Goal: Task Accomplishment & Management: Use online tool/utility

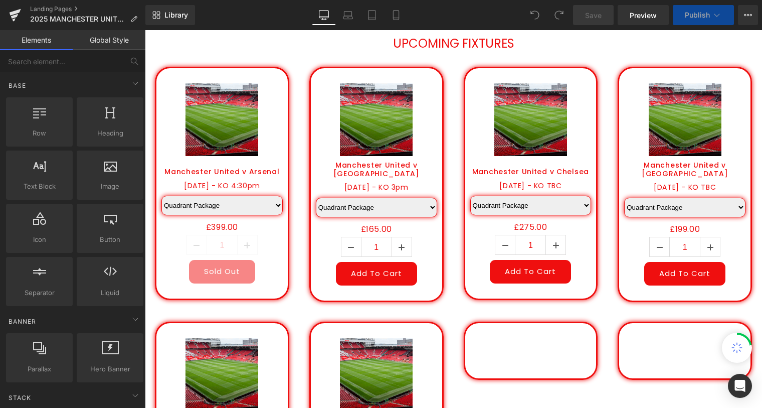
scroll to position [410, 0]
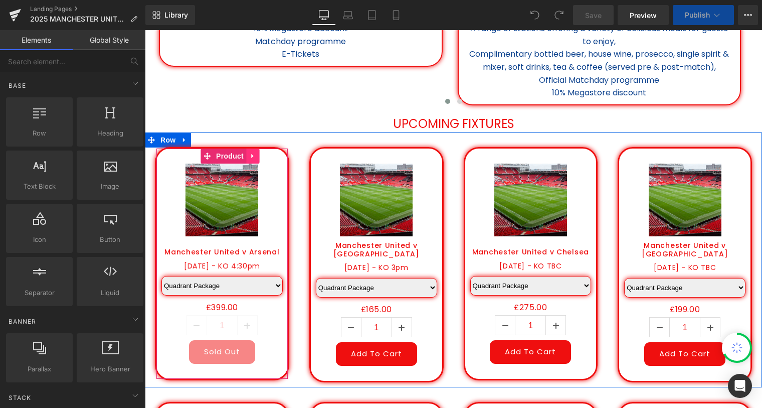
click at [246, 156] on link at bounding box center [252, 155] width 13 height 15
click at [256, 156] on icon at bounding box center [259, 156] width 7 height 8
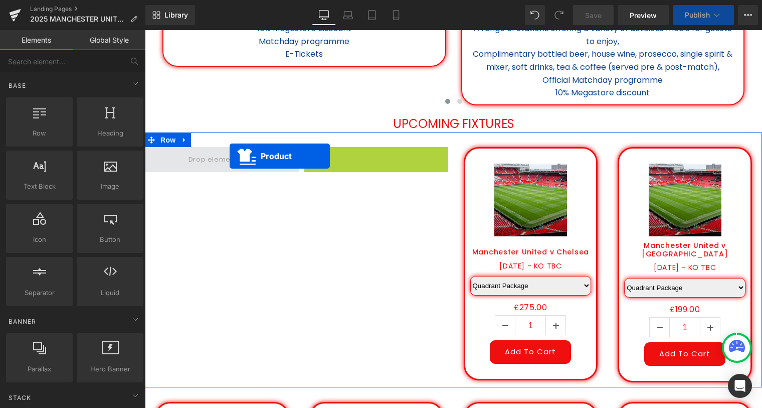
drag, startPoint x: 292, startPoint y: 155, endPoint x: 228, endPoint y: 155, distance: 63.7
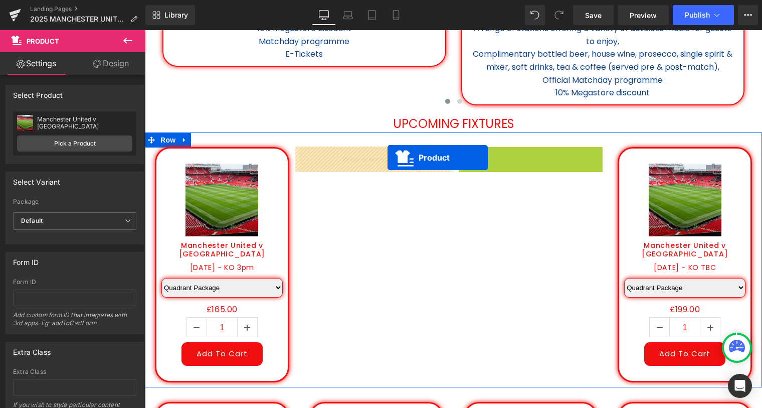
drag, startPoint x: 510, startPoint y: 157, endPoint x: 386, endPoint y: 157, distance: 124.8
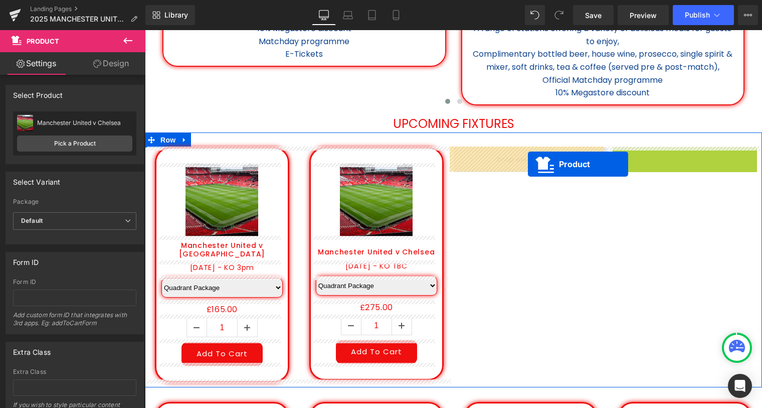
drag, startPoint x: 668, startPoint y: 155, endPoint x: 526, endPoint y: 164, distance: 142.7
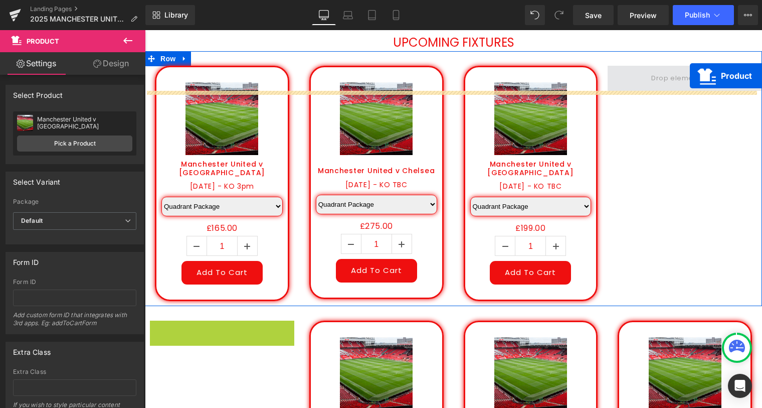
scroll to position [451, 0]
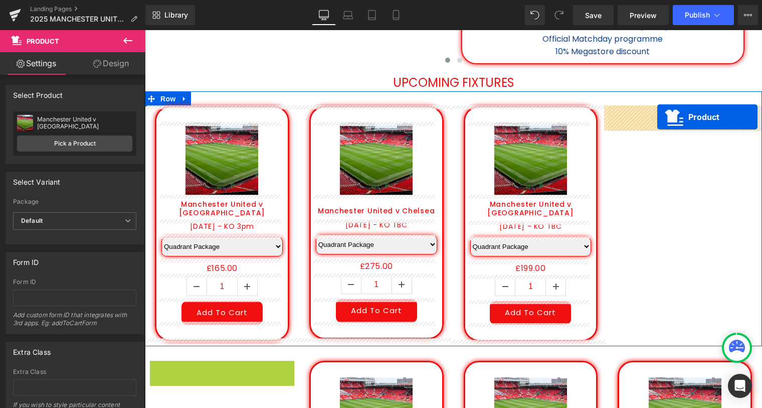
drag, startPoint x: 205, startPoint y: 319, endPoint x: 657, endPoint y: 117, distance: 495.3
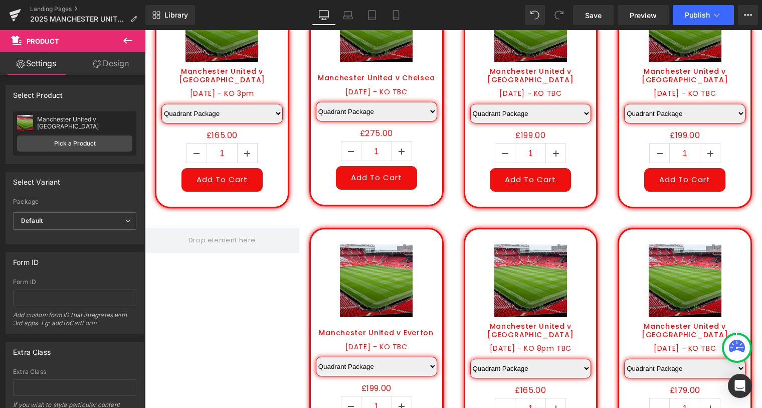
scroll to position [679, 0]
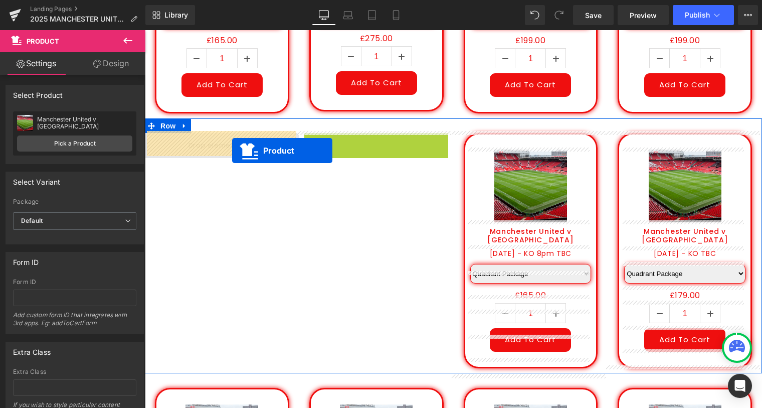
drag, startPoint x: 355, startPoint y: 140, endPoint x: 225, endPoint y: 150, distance: 131.2
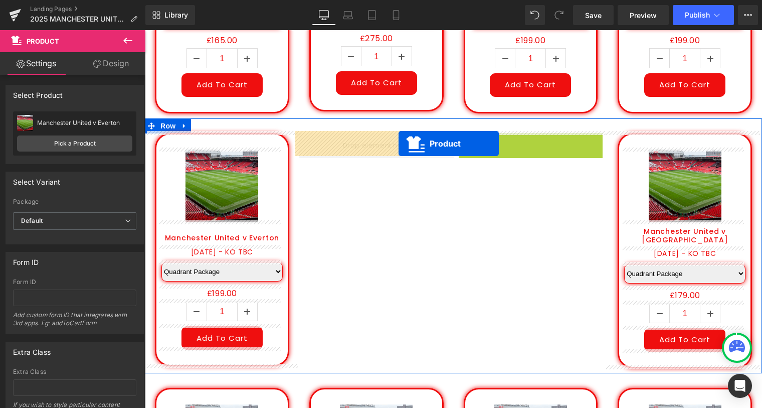
drag, startPoint x: 511, startPoint y: 140, endPoint x: 462, endPoint y: 144, distance: 48.8
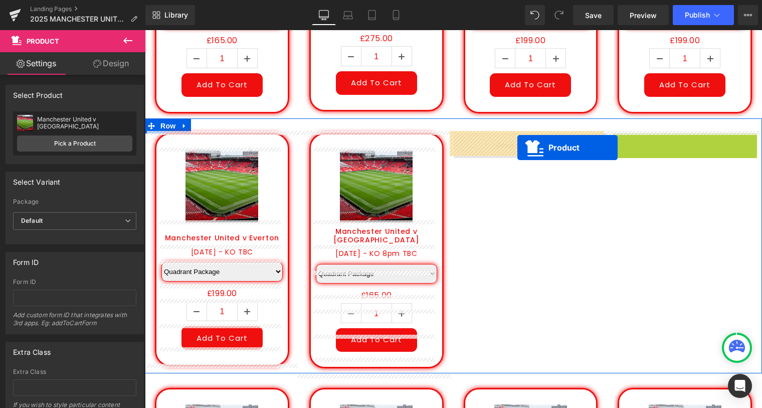
drag, startPoint x: 669, startPoint y: 141, endPoint x: 517, endPoint y: 147, distance: 152.0
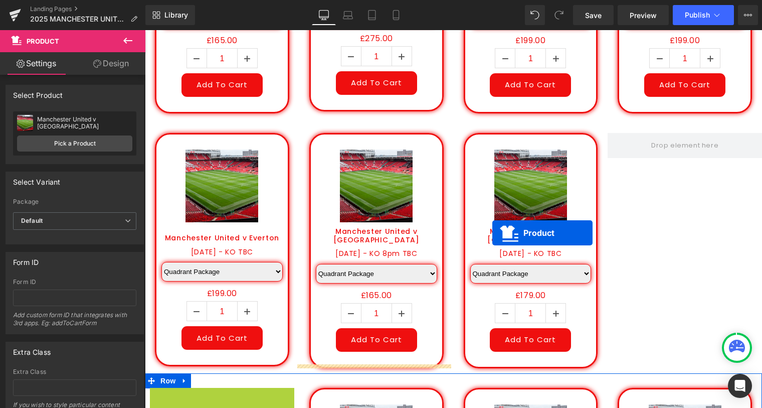
scroll to position [689, 0]
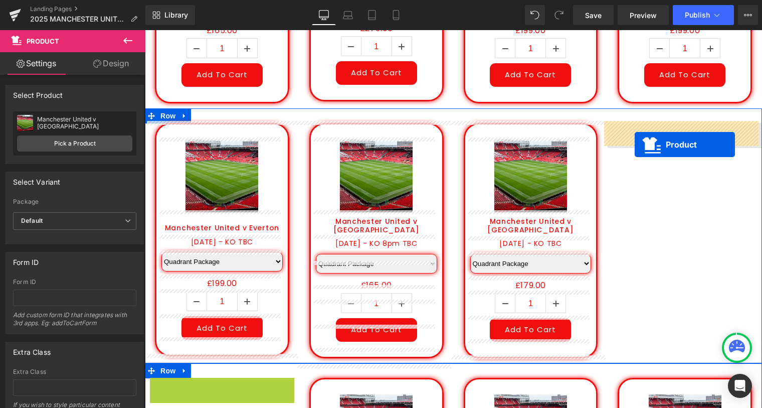
drag, startPoint x: 204, startPoint y: 401, endPoint x: 635, endPoint y: 145, distance: 501.1
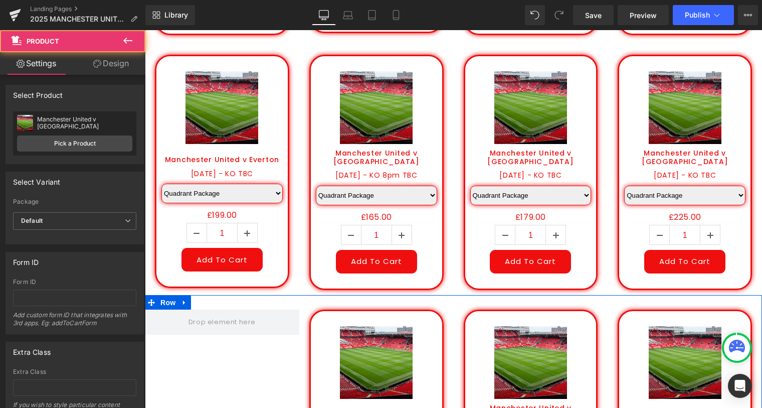
scroll to position [871, 0]
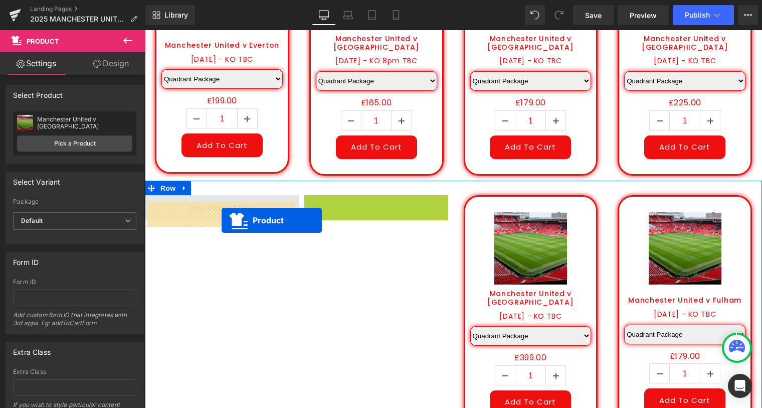
drag, startPoint x: 355, startPoint y: 214, endPoint x: 222, endPoint y: 220, distance: 134.0
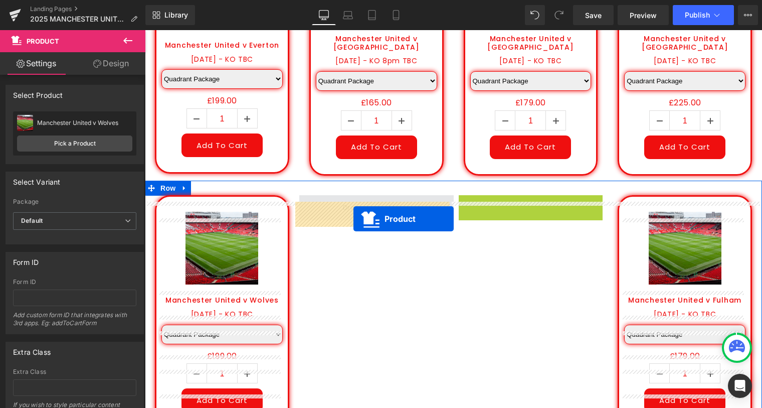
drag, startPoint x: 514, startPoint y: 212, endPoint x: 349, endPoint y: 218, distance: 164.6
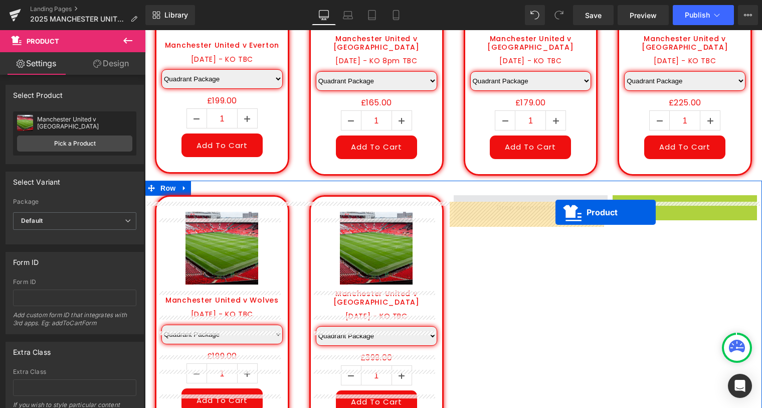
drag, startPoint x: 664, startPoint y: 211, endPoint x: 521, endPoint y: 213, distance: 143.4
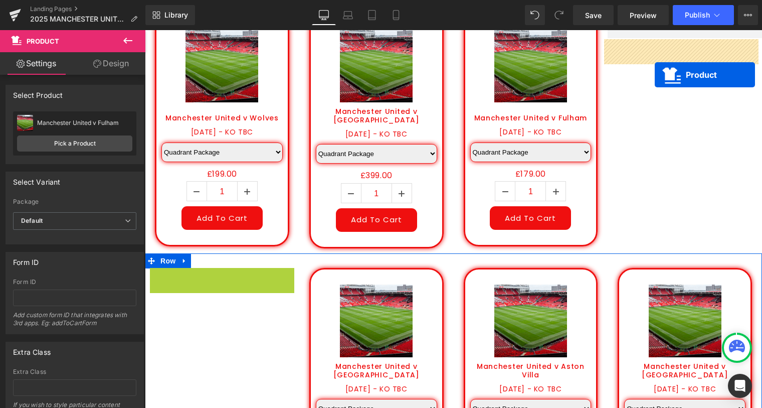
scroll to position [1033, 0]
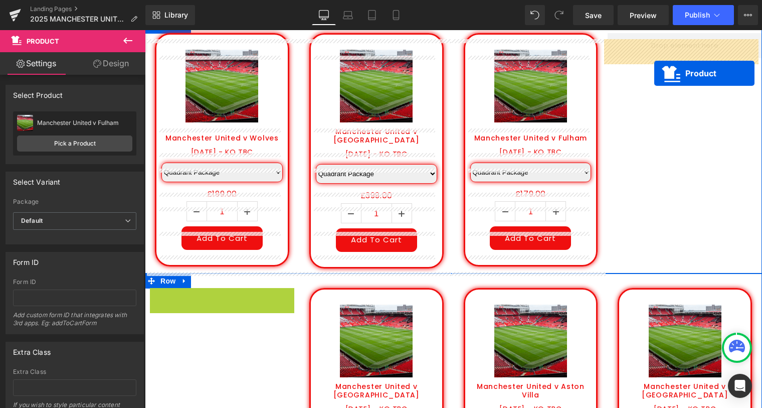
drag, startPoint x: 205, startPoint y: 285, endPoint x: 654, endPoint y: 73, distance: 497.2
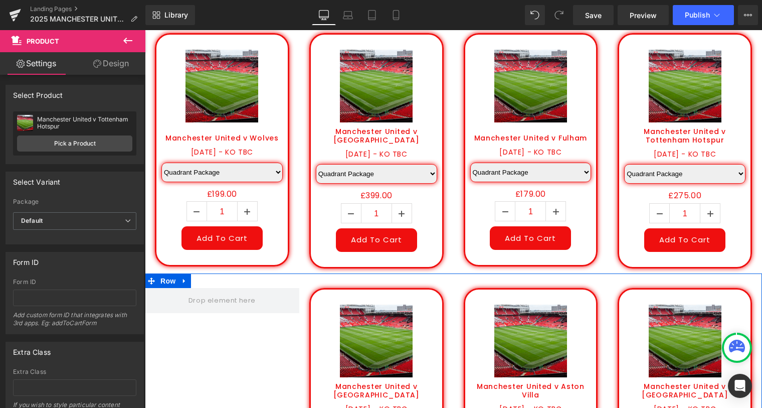
scroll to position [1170, 0]
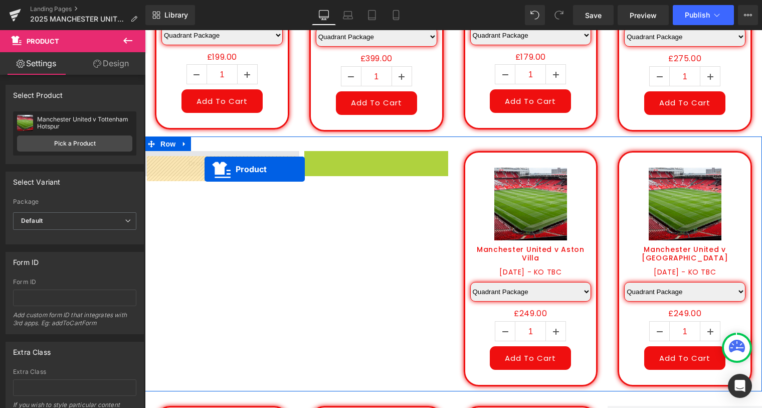
drag, startPoint x: 359, startPoint y: 164, endPoint x: 205, endPoint y: 169, distance: 155.0
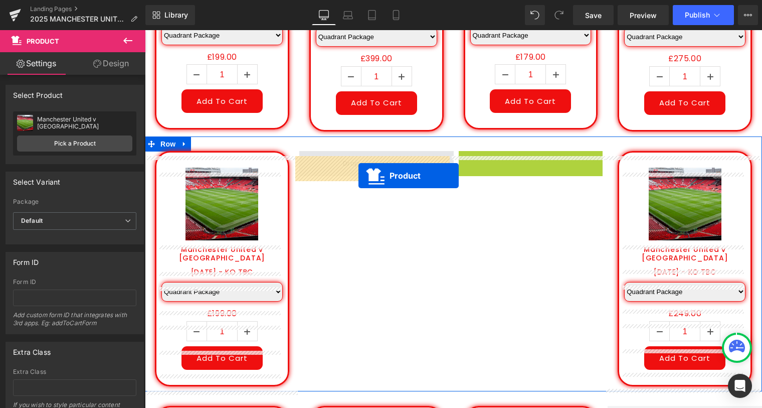
drag, startPoint x: 512, startPoint y: 166, endPoint x: 358, endPoint y: 175, distance: 154.2
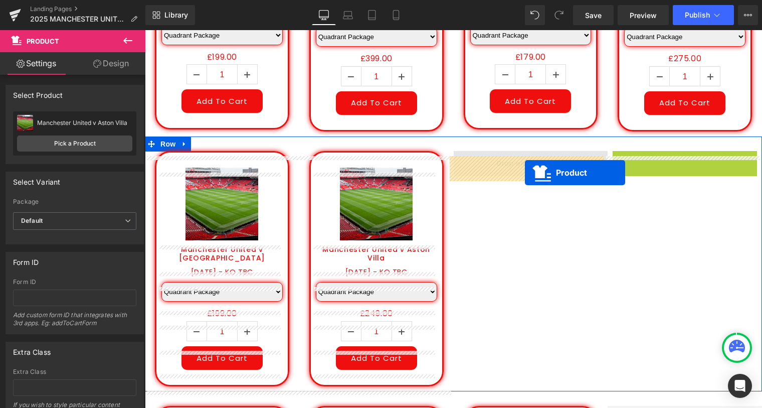
drag, startPoint x: 667, startPoint y: 170, endPoint x: 525, endPoint y: 172, distance: 142.4
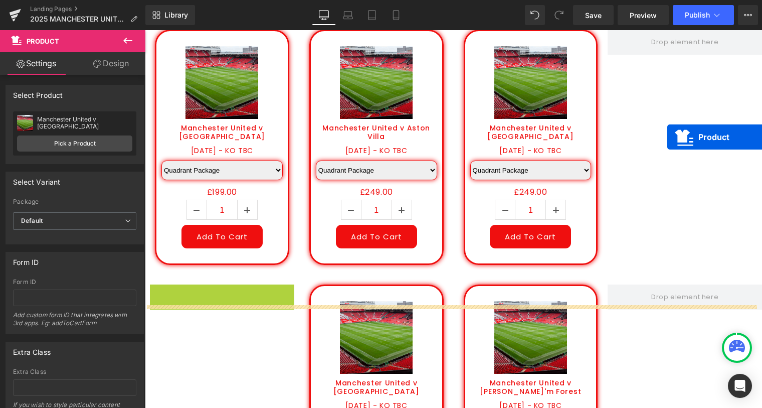
scroll to position [1261, 0]
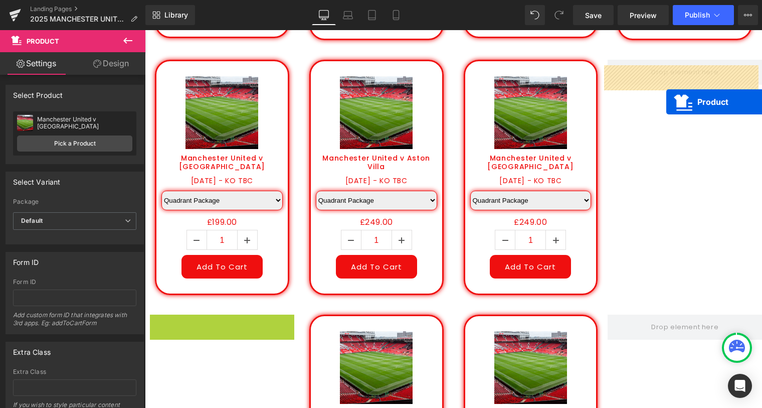
drag, startPoint x: 200, startPoint y: 189, endPoint x: 666, endPoint y: 102, distance: 474.3
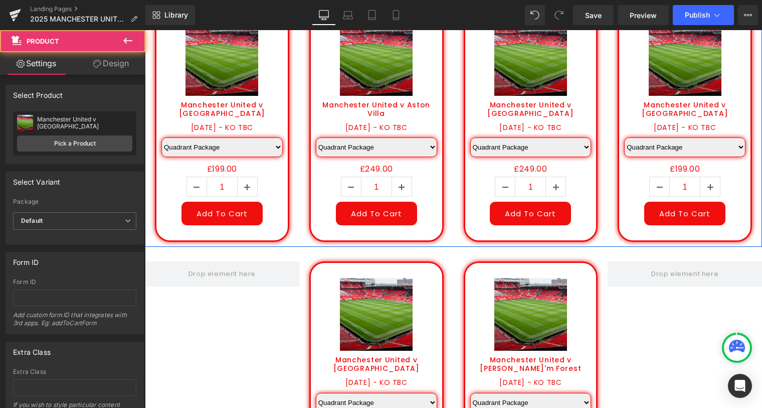
scroll to position [1398, 0]
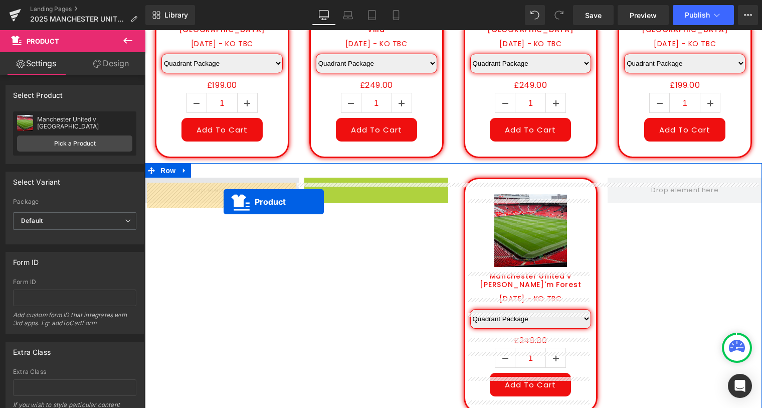
drag, startPoint x: 359, startPoint y: 194, endPoint x: 218, endPoint y: 201, distance: 141.0
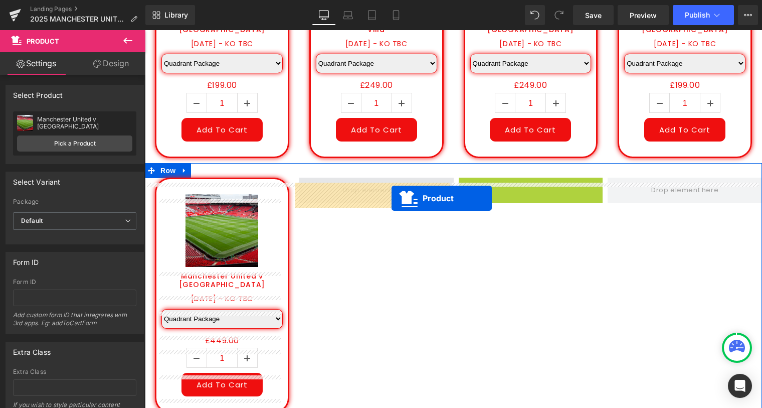
drag, startPoint x: 515, startPoint y: 191, endPoint x: 370, endPoint y: 198, distance: 145.1
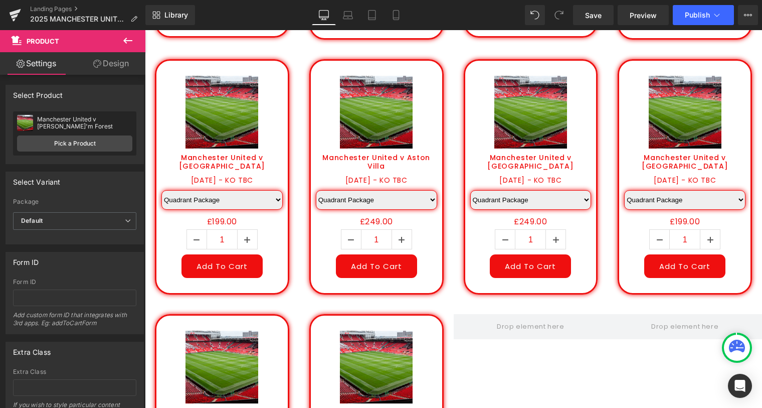
scroll to position [1170, 0]
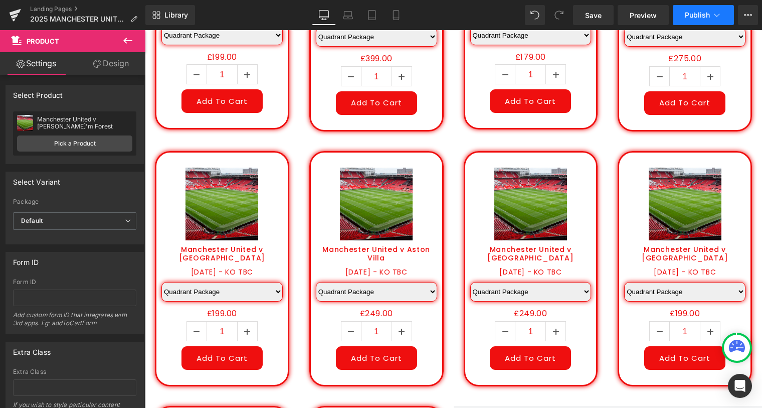
click at [700, 14] on span "Publish" at bounding box center [697, 15] width 25 height 8
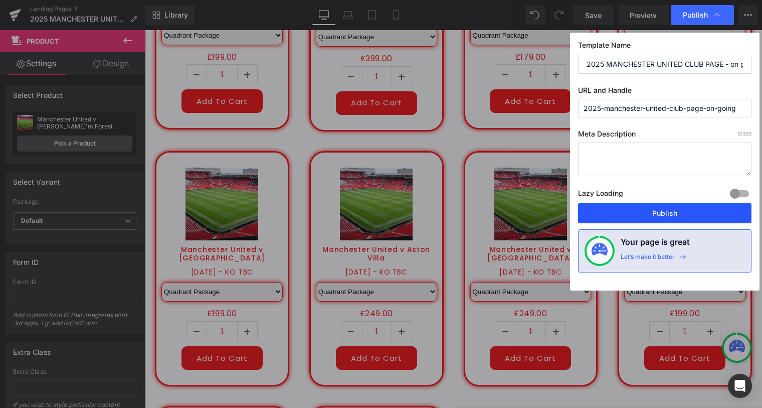
click at [671, 212] on button "Publish" at bounding box center [664, 213] width 173 height 20
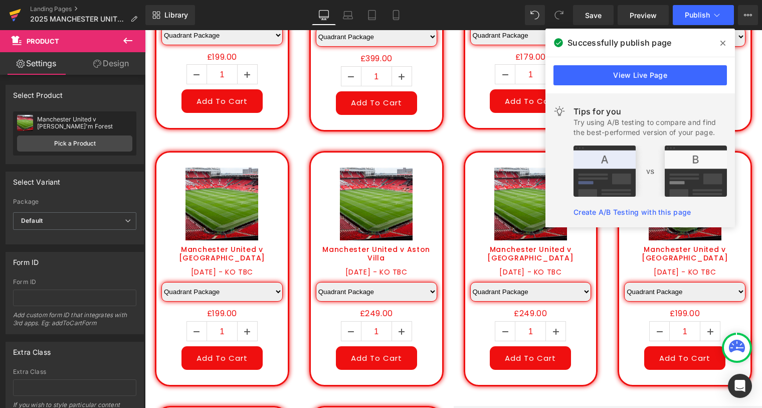
click at [13, 11] on icon at bounding box center [16, 12] width 12 height 7
